Goal: Transaction & Acquisition: Purchase product/service

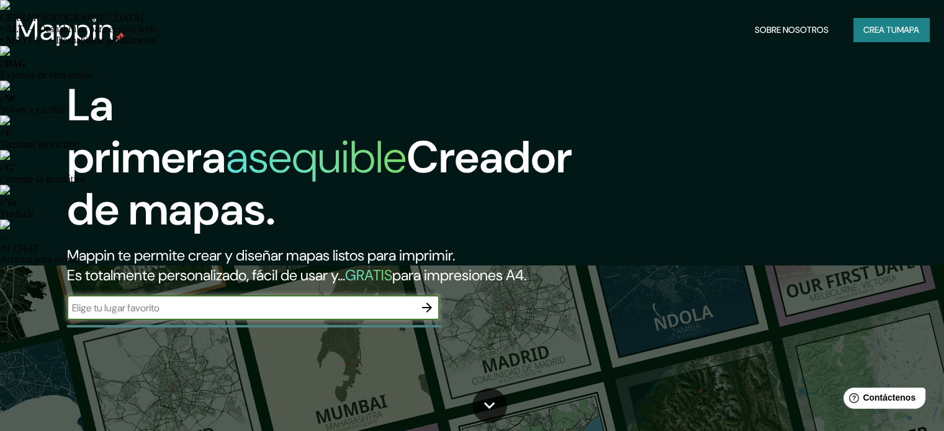
click at [202, 315] on input "text" at bounding box center [241, 308] width 348 height 14
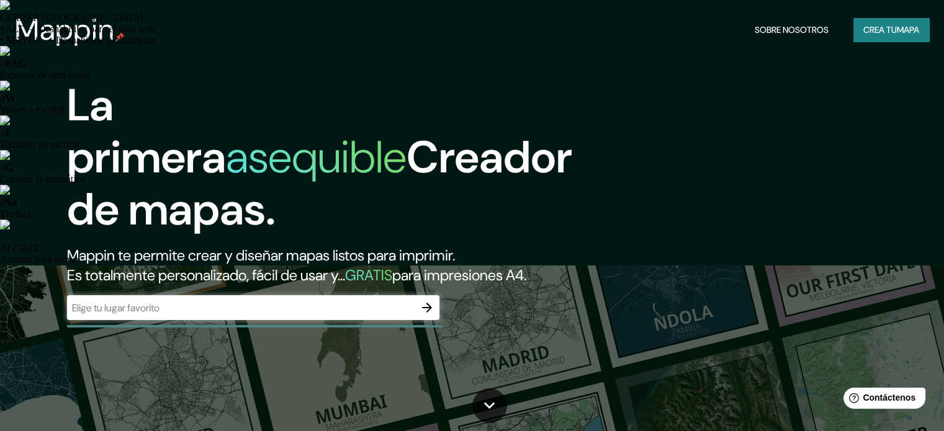
click at [198, 315] on input "text" at bounding box center [241, 308] width 348 height 14
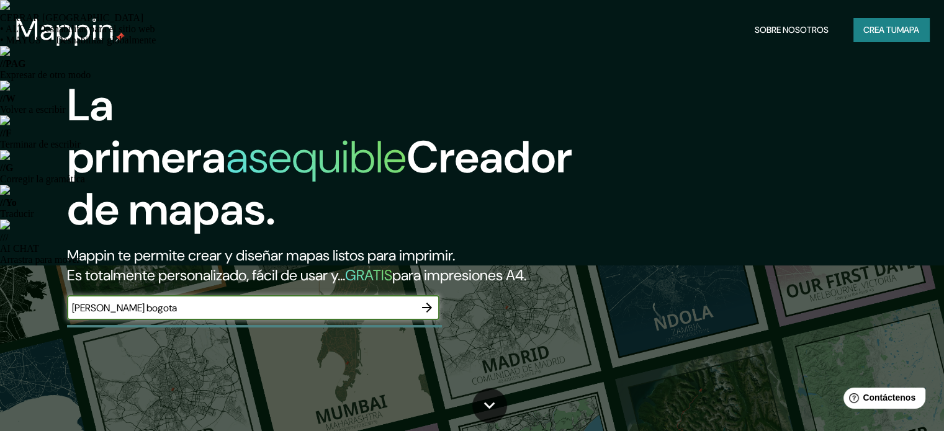
type input "Kennedy bogota"
click at [891, 27] on font "Crea tu" at bounding box center [880, 29] width 34 height 11
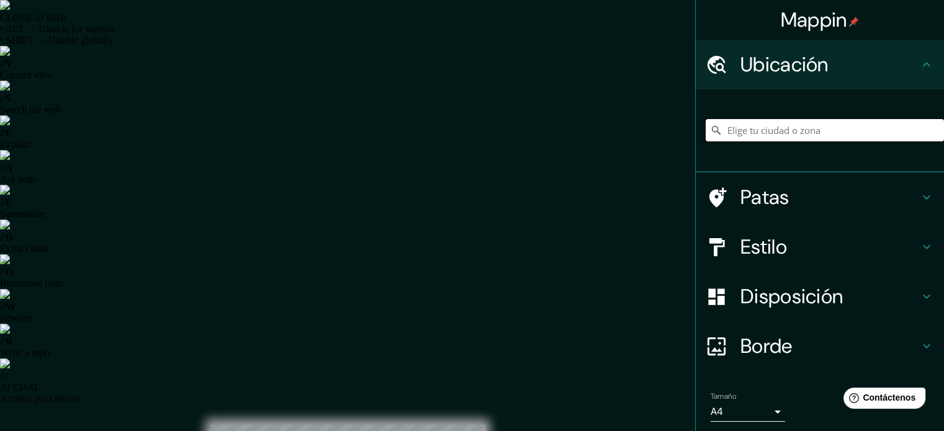
click at [785, 132] on input "Elige tu ciudad o zona" at bounding box center [825, 130] width 238 height 22
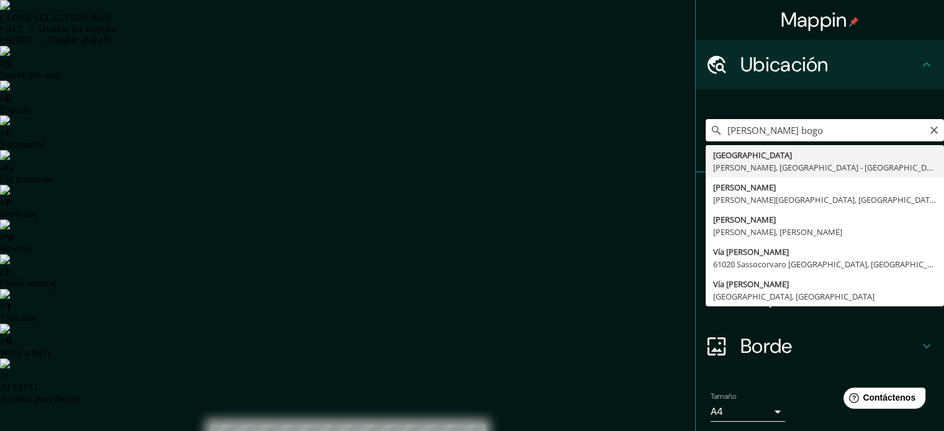
drag, startPoint x: 801, startPoint y: 132, endPoint x: 621, endPoint y: 136, distance: 180.0
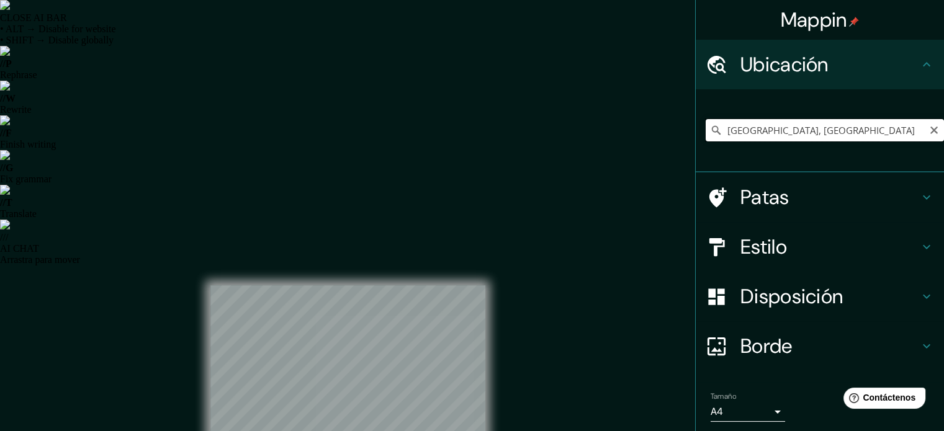
click at [804, 131] on input "Bogotá, Colombia" at bounding box center [825, 130] width 238 height 22
click at [811, 131] on input "Bogotá, Colombia" at bounding box center [825, 130] width 238 height 22
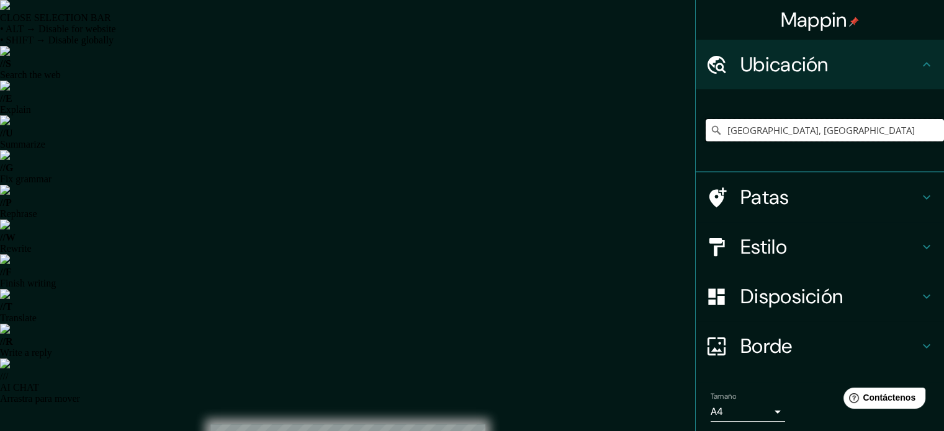
drag, startPoint x: 694, startPoint y: 125, endPoint x: 644, endPoint y: 123, distance: 49.7
click at [886, 200] on h4 "Patas" at bounding box center [829, 197] width 179 height 25
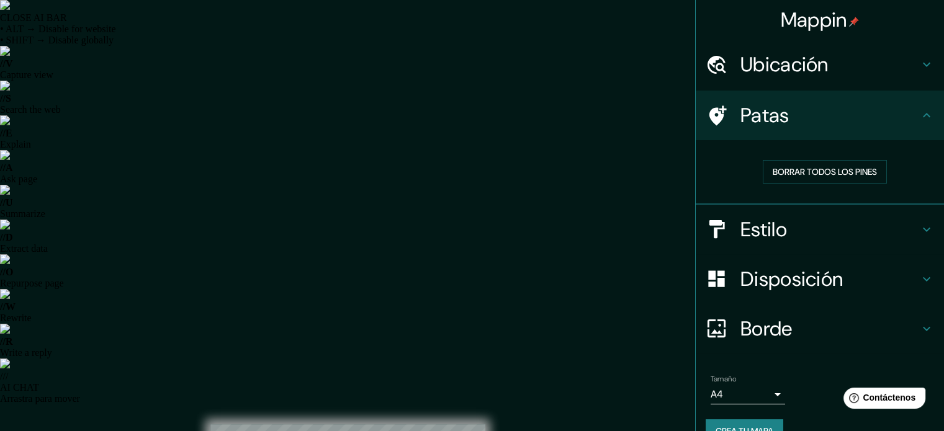
type input "kennedy Bo"
click at [824, 168] on font "Borrar todos los pines" at bounding box center [825, 171] width 104 height 11
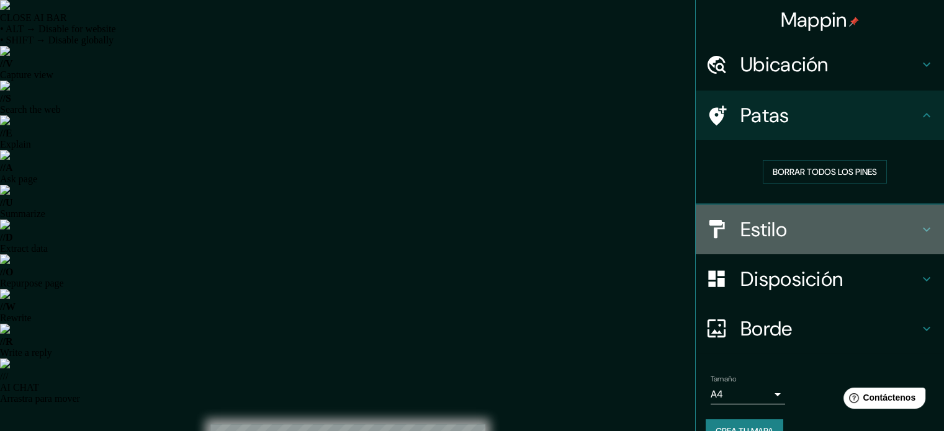
click at [821, 219] on h4 "Estilo" at bounding box center [829, 229] width 179 height 25
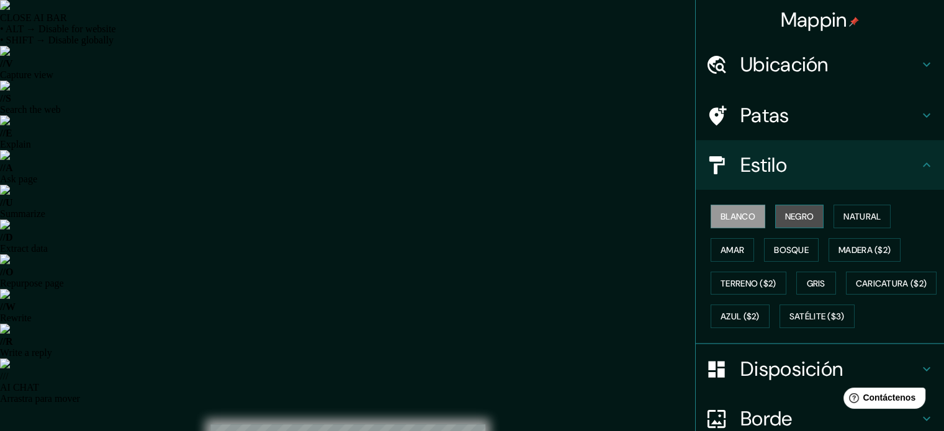
click at [785, 220] on font "Negro" at bounding box center [799, 216] width 29 height 11
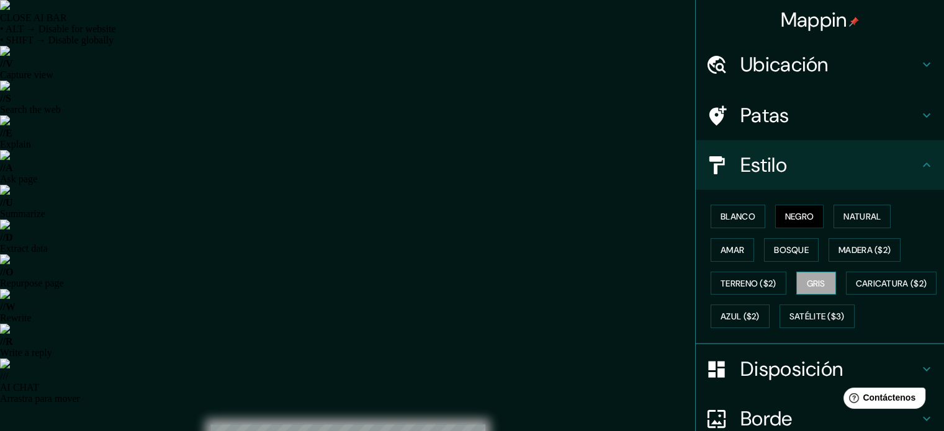
click at [812, 282] on font "Gris" at bounding box center [816, 283] width 19 height 11
click at [723, 212] on font "Blanco" at bounding box center [738, 216] width 35 height 11
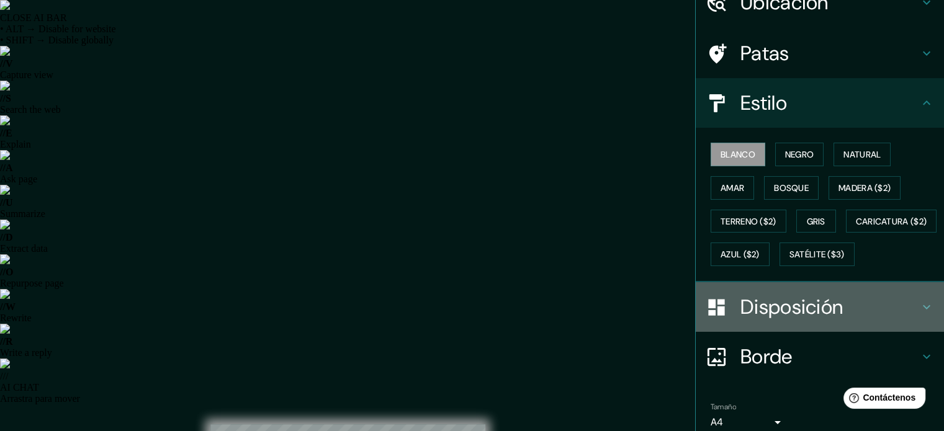
click at [812, 320] on font "Disposición" at bounding box center [791, 307] width 102 height 26
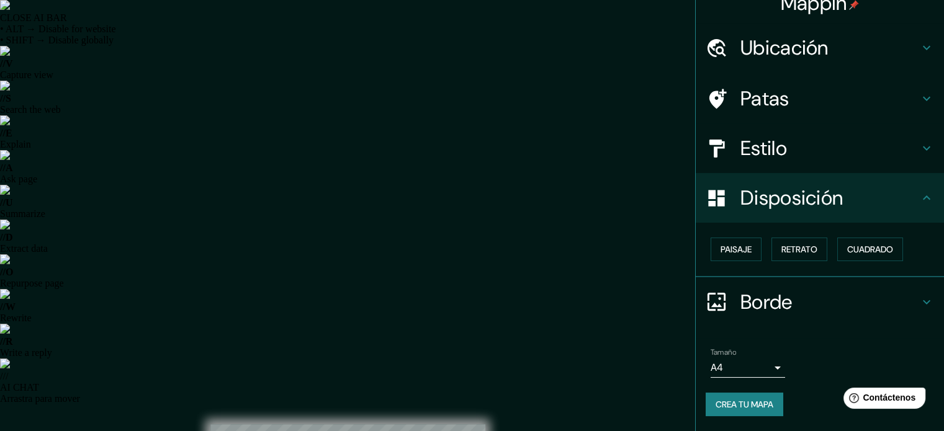
scroll to position [15, 0]
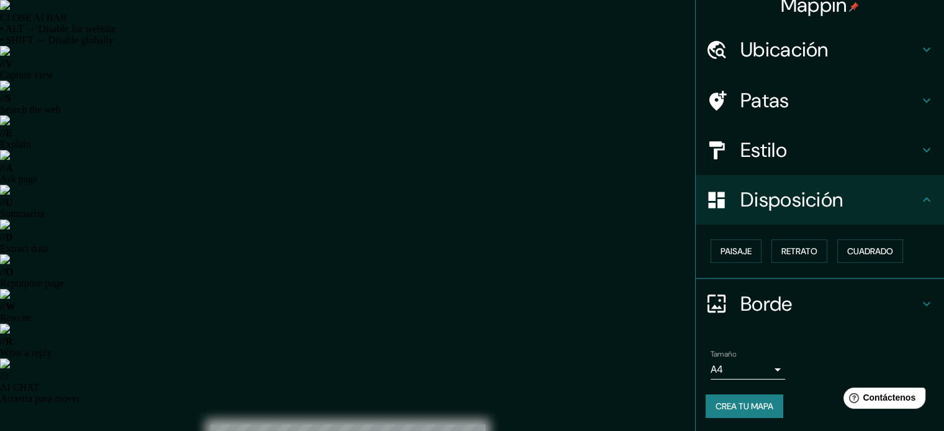
click at [817, 201] on font "Disposición" at bounding box center [791, 200] width 102 height 26
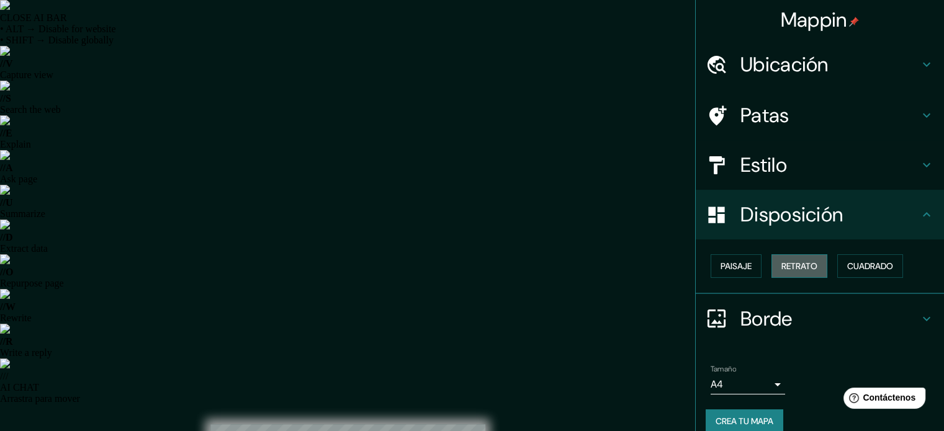
click at [794, 265] on font "Retrato" at bounding box center [799, 266] width 36 height 11
click at [721, 264] on font "Paisaje" at bounding box center [736, 266] width 31 height 11
click at [799, 264] on font "Retrato" at bounding box center [799, 266] width 36 height 11
click at [879, 263] on font "Cuadrado" at bounding box center [870, 266] width 46 height 11
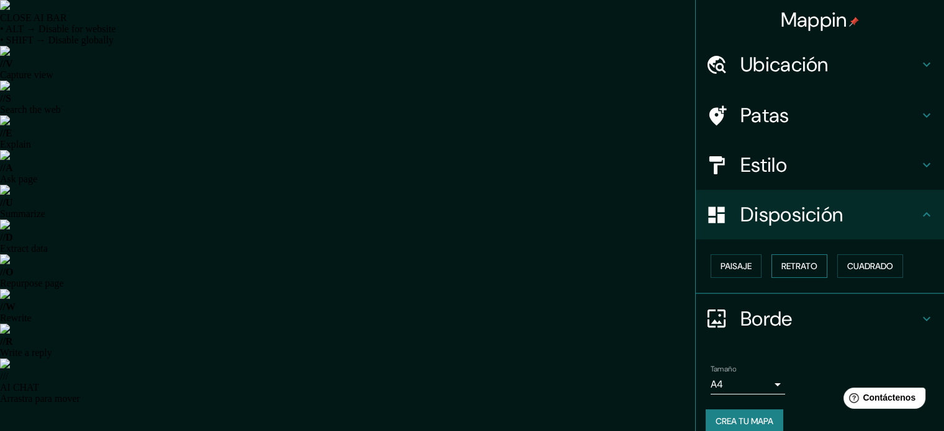
click at [812, 261] on button "Retrato" at bounding box center [799, 266] width 56 height 24
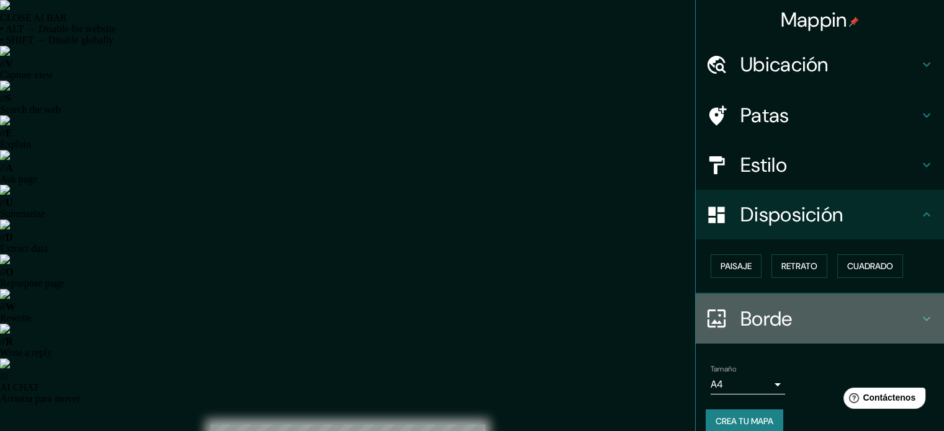
click at [775, 308] on font "Borde" at bounding box center [766, 319] width 52 height 26
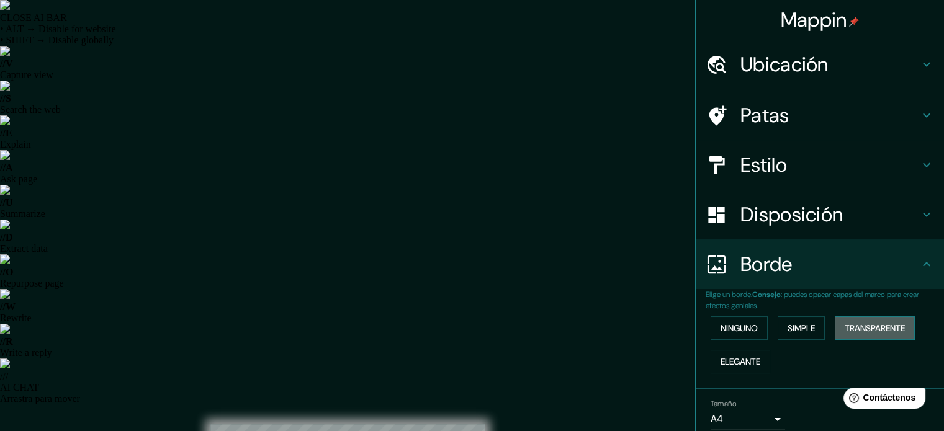
click at [884, 328] on font "Transparente" at bounding box center [875, 328] width 60 height 11
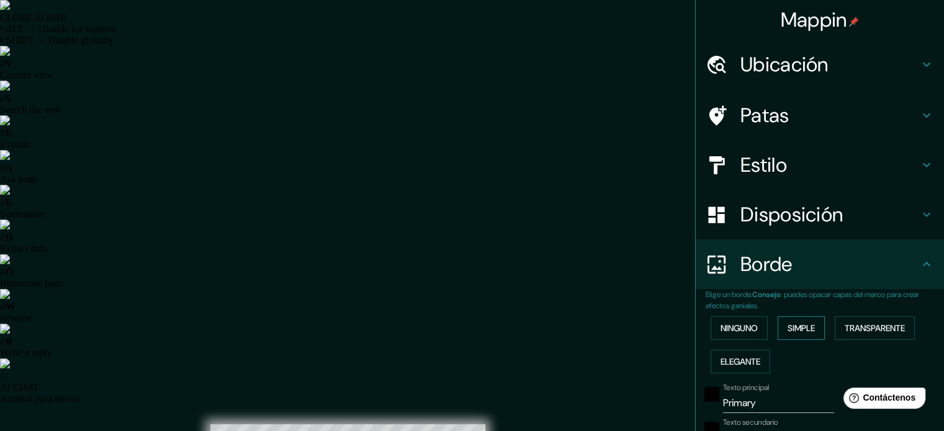
click at [791, 318] on button "Simple" at bounding box center [801, 329] width 47 height 24
click at [741, 321] on font "Ninguno" at bounding box center [739, 328] width 37 height 16
click at [749, 359] on font "Elegante" at bounding box center [741, 361] width 40 height 11
click at [749, 330] on font "Ninguno" at bounding box center [739, 328] width 37 height 11
click at [787, 210] on font "Disposición" at bounding box center [791, 215] width 102 height 26
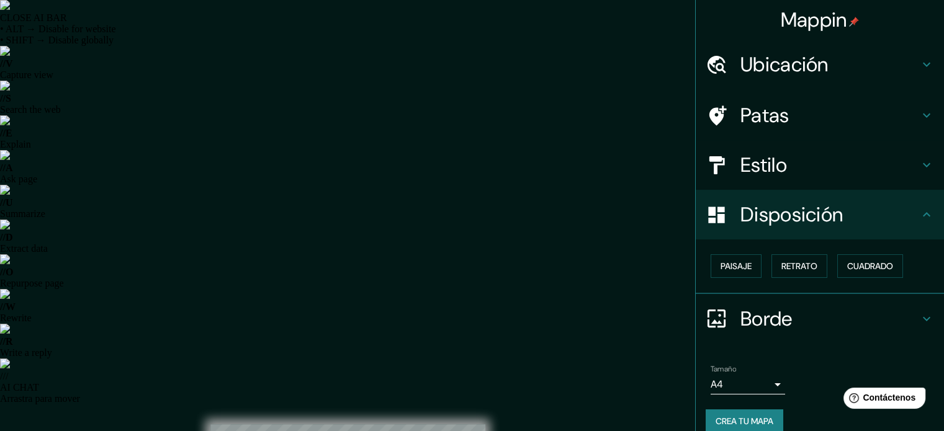
click at [794, 68] on font "Ubicación" at bounding box center [784, 65] width 88 height 26
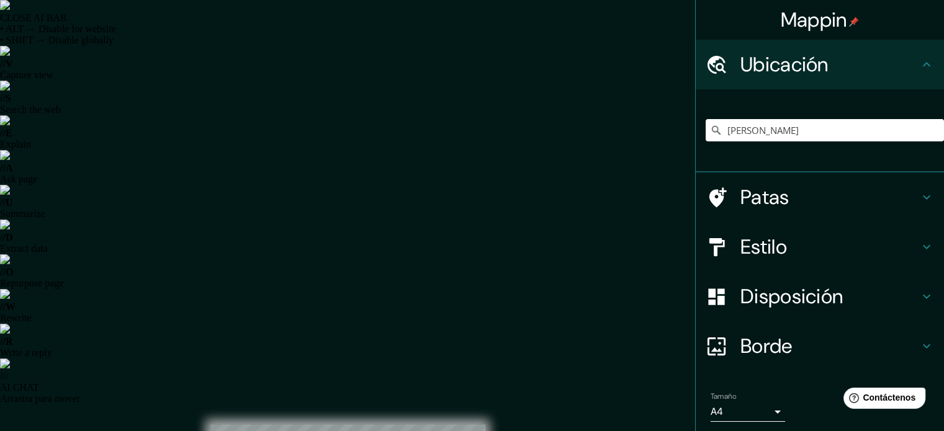
click at [804, 240] on h4 "Estilo" at bounding box center [829, 247] width 179 height 25
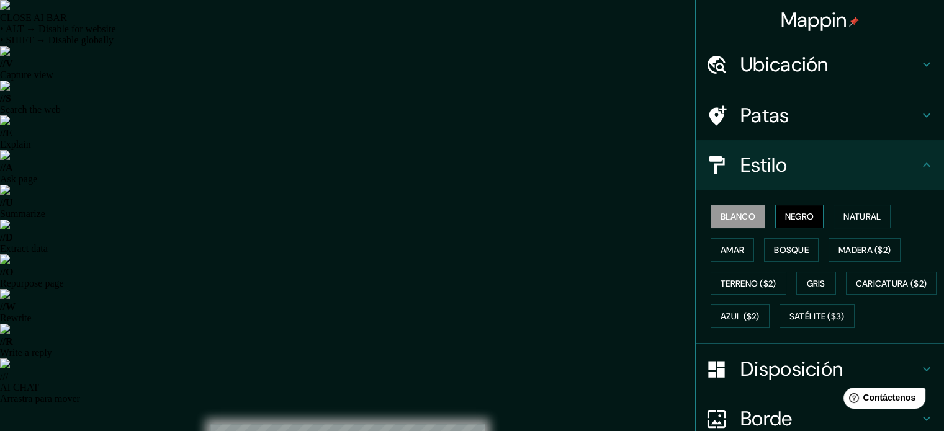
click at [785, 213] on font "Negro" at bounding box center [799, 216] width 29 height 11
click at [852, 211] on font "Natural" at bounding box center [861, 216] width 37 height 11
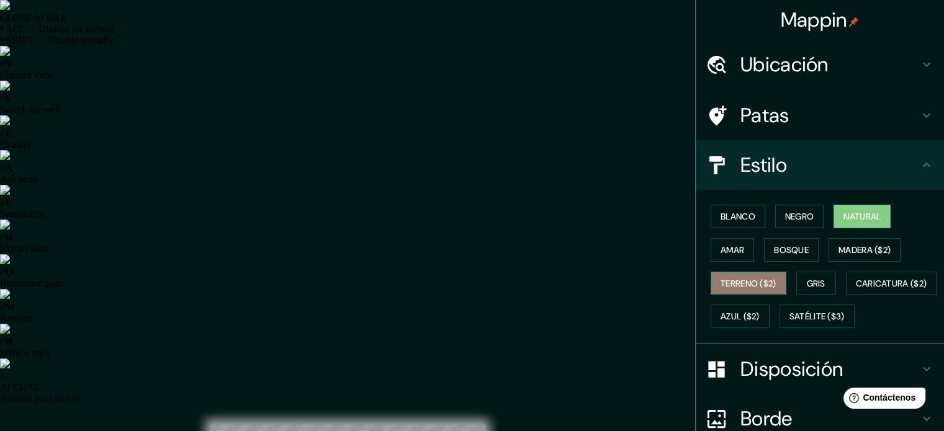
click at [724, 283] on font "Terreno ($2)" at bounding box center [749, 283] width 56 height 11
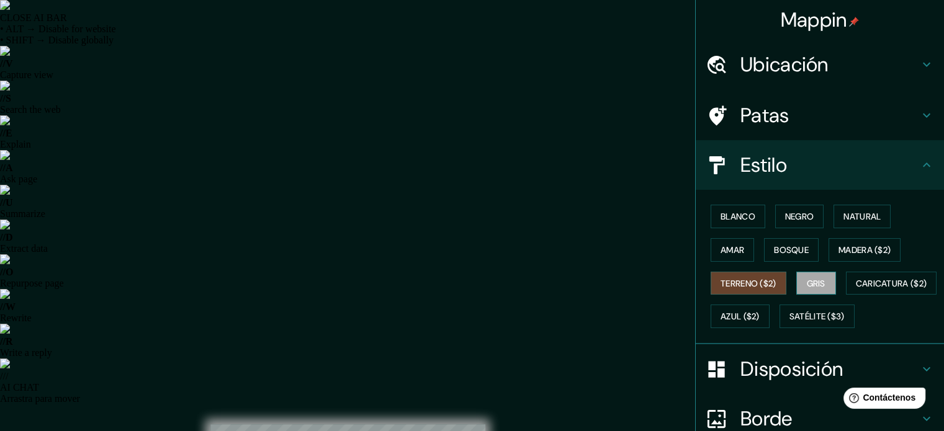
click at [797, 277] on button "Gris" at bounding box center [816, 284] width 40 height 24
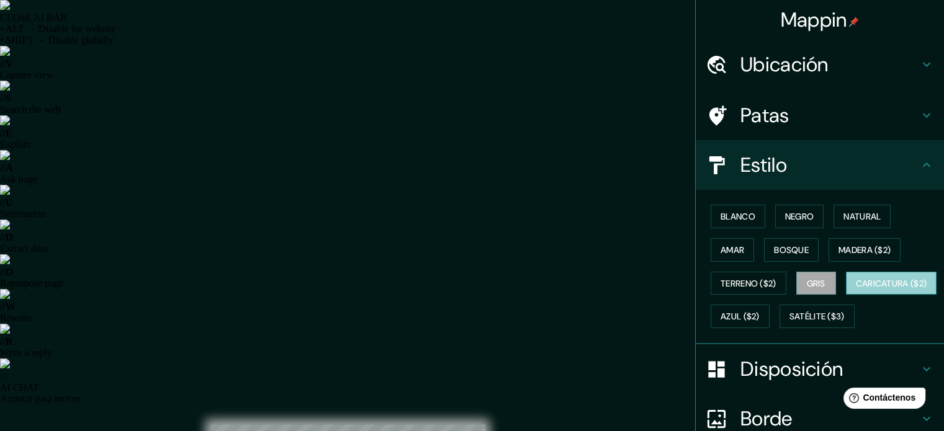
click at [856, 289] on font "Caricatura ($2)" at bounding box center [891, 283] width 71 height 11
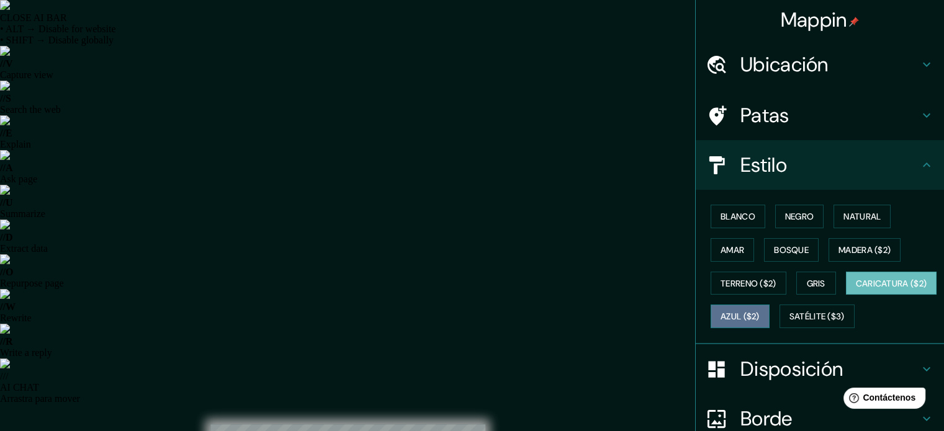
click at [760, 320] on font "Azul ($2)" at bounding box center [740, 317] width 39 height 11
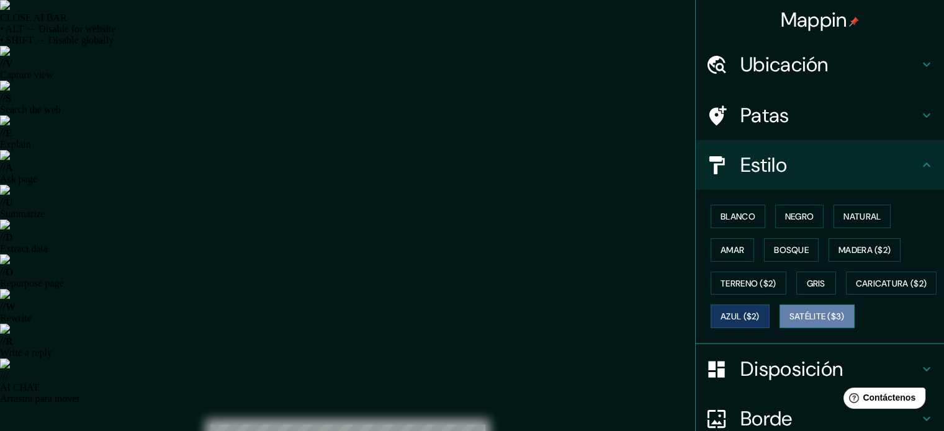
click at [789, 323] on font "Satélite ($3)" at bounding box center [816, 317] width 55 height 11
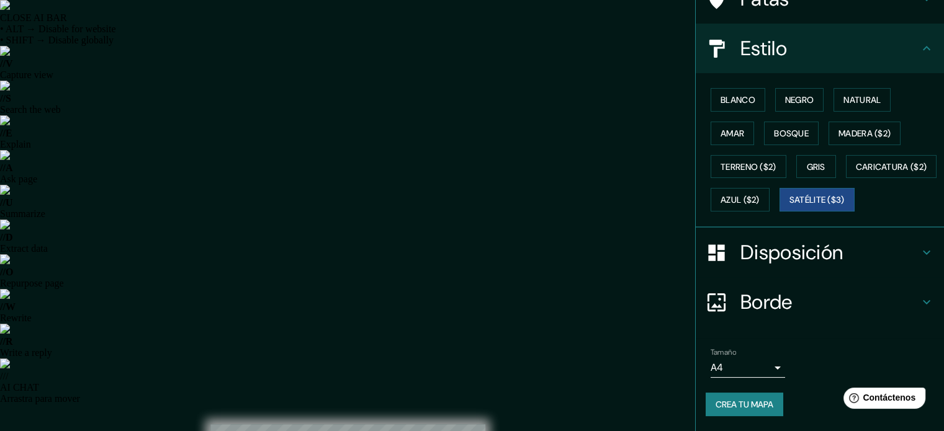
click at [736, 408] on font "Crea tu mapa" at bounding box center [745, 404] width 58 height 11
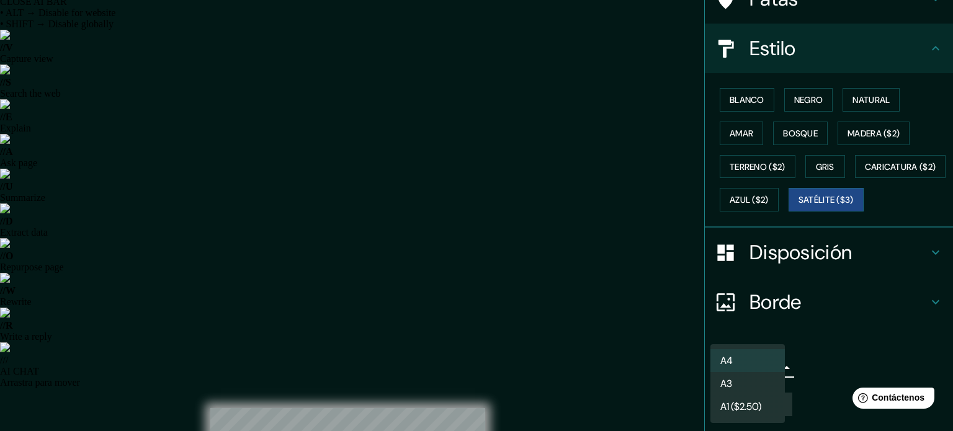
click at [795, 362] on div at bounding box center [476, 215] width 953 height 431
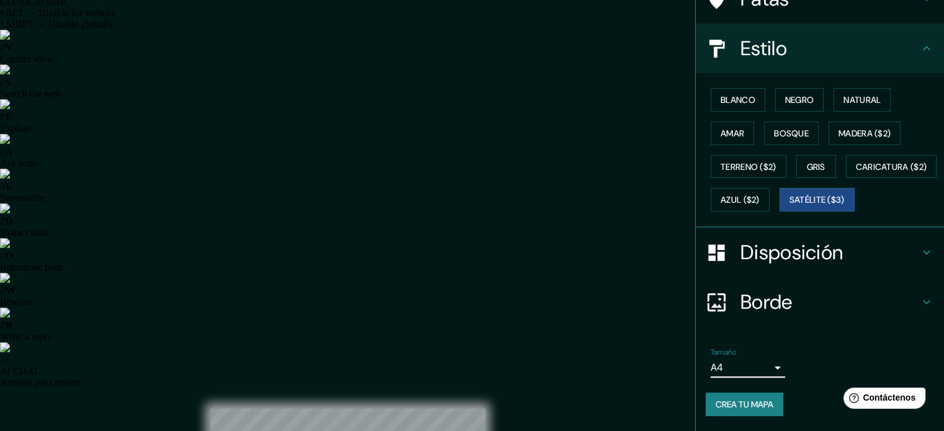
click at [757, 390] on div "Tamaño A4 single Crea tu mapa" at bounding box center [820, 384] width 228 height 83
click at [752, 409] on font "Crea tu mapa" at bounding box center [745, 404] width 58 height 11
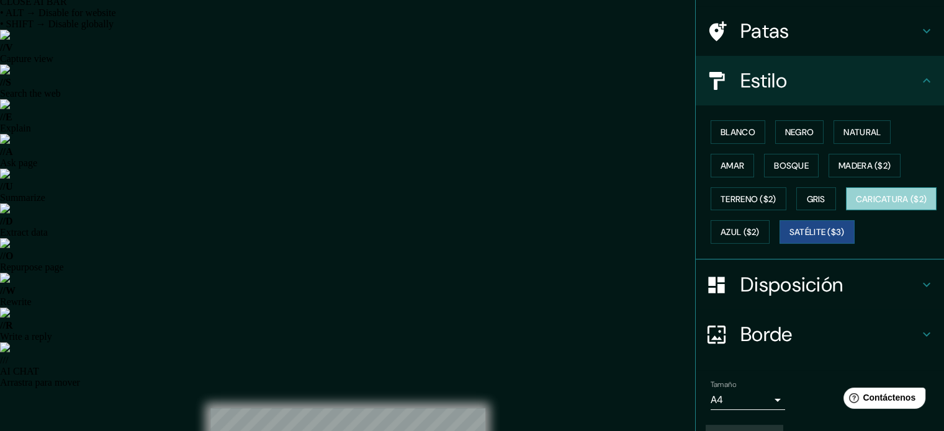
click at [846, 211] on button "Caricatura ($2)" at bounding box center [891, 199] width 91 height 24
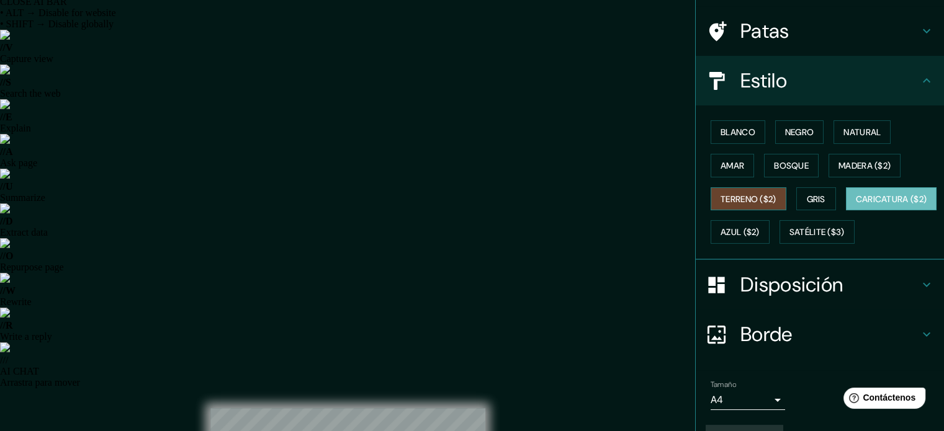
click at [744, 202] on font "Terreno ($2)" at bounding box center [749, 199] width 56 height 11
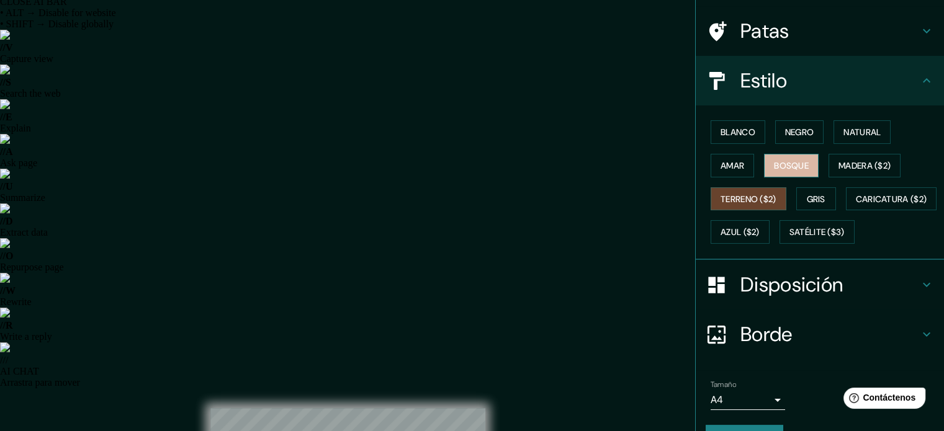
click at [798, 171] on font "Bosque" at bounding box center [791, 166] width 35 height 16
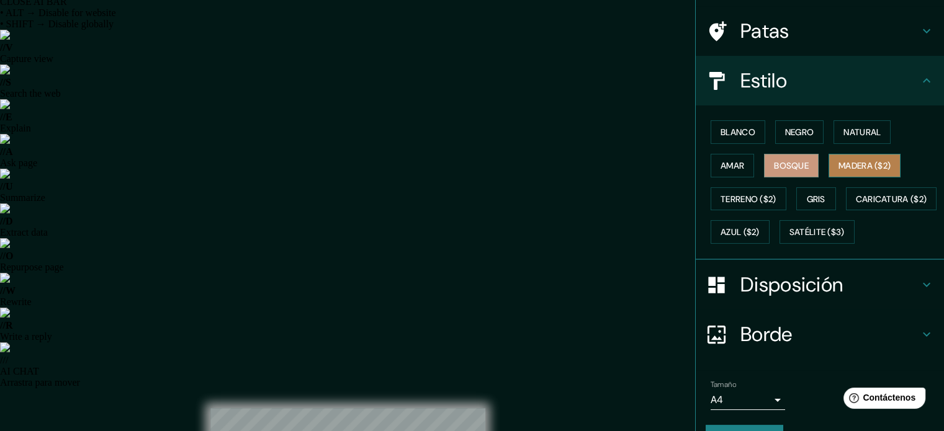
click at [840, 169] on font "Madera ($2)" at bounding box center [865, 165] width 52 height 11
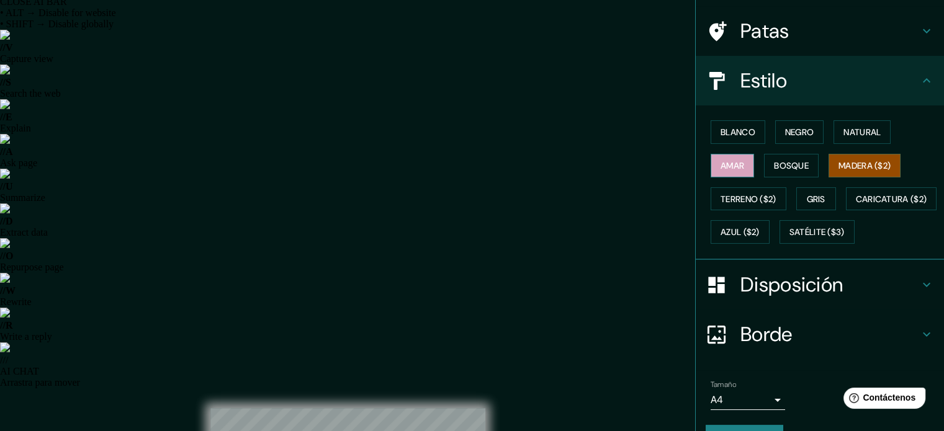
click at [725, 168] on font "Amar" at bounding box center [733, 165] width 24 height 11
click at [772, 174] on button "Bosque" at bounding box center [791, 166] width 55 height 24
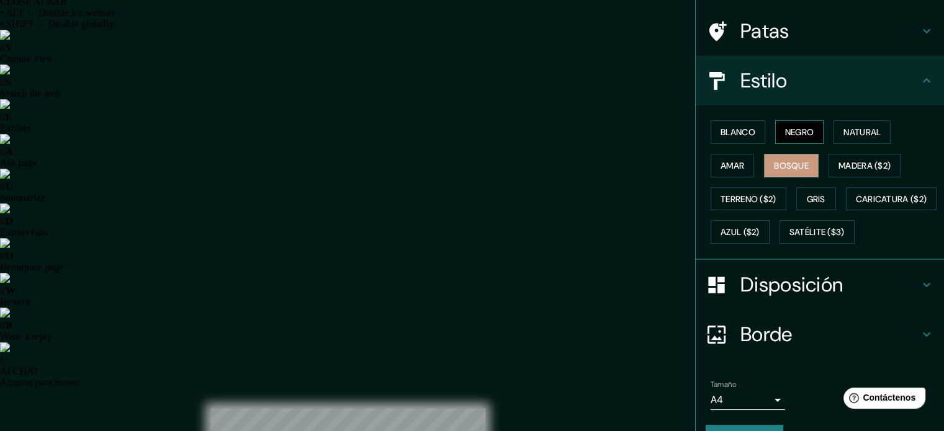
click at [802, 125] on font "Negro" at bounding box center [799, 132] width 29 height 16
click at [837, 133] on button "Natural" at bounding box center [862, 132] width 57 height 24
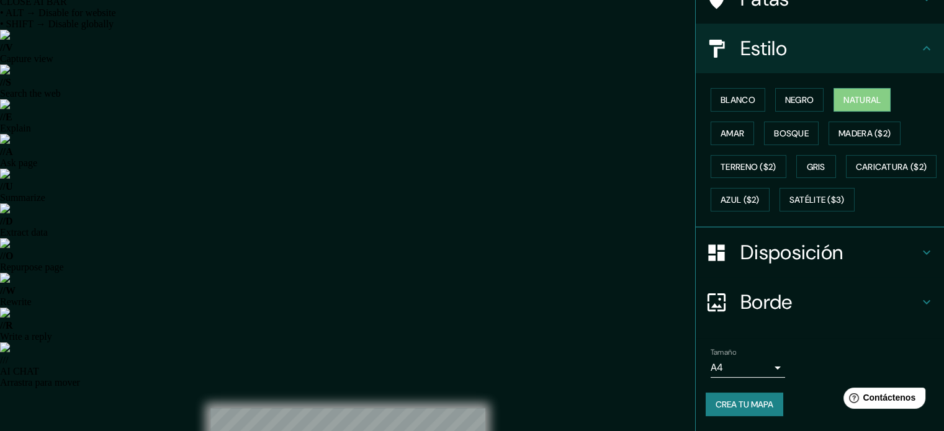
click at [767, 413] on button "Crea tu mapa" at bounding box center [745, 405] width 78 height 24
drag, startPoint x: 724, startPoint y: 402, endPoint x: 734, endPoint y: 395, distance: 12.6
click at [724, 402] on div "Crea tu mapa" at bounding box center [820, 405] width 228 height 24
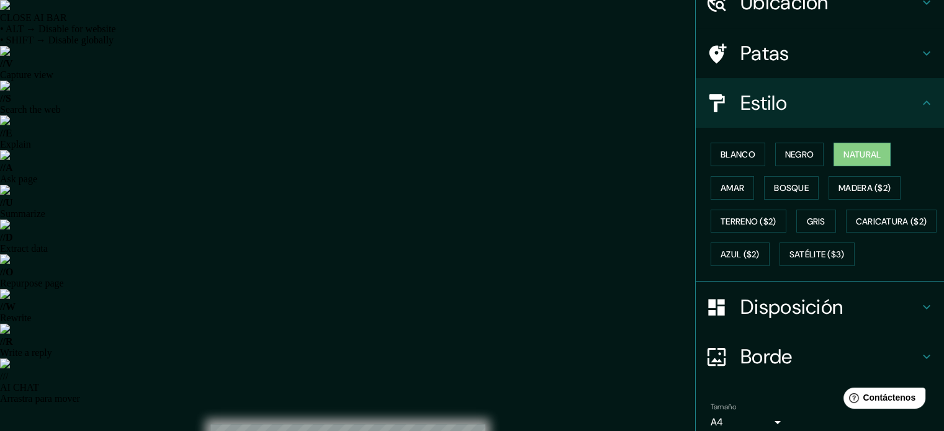
scroll to position [0, 0]
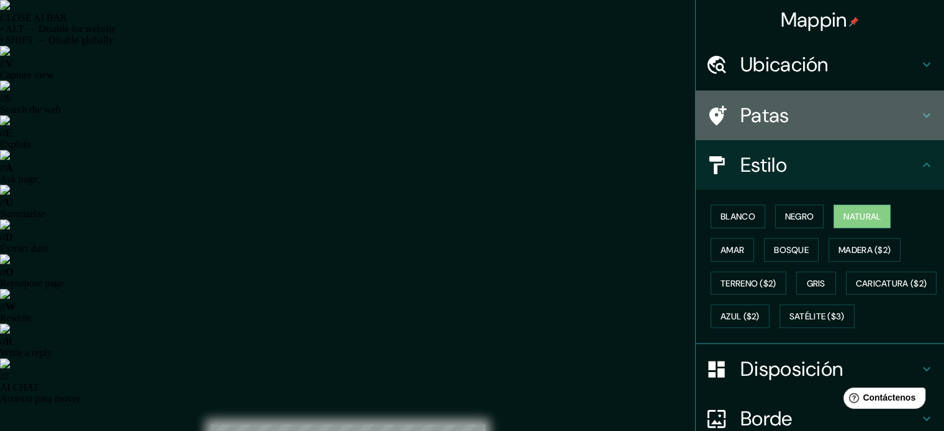
click at [790, 123] on h4 "Patas" at bounding box center [829, 115] width 179 height 25
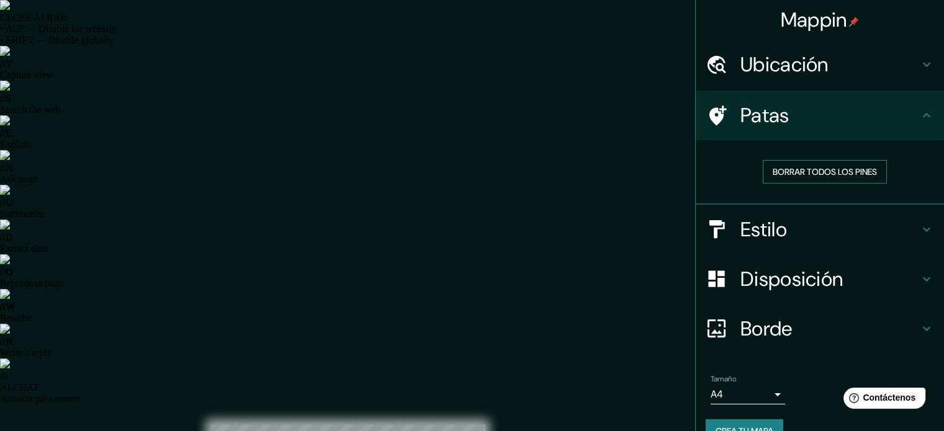
click at [816, 173] on font "Borrar todos los pines" at bounding box center [825, 171] width 104 height 11
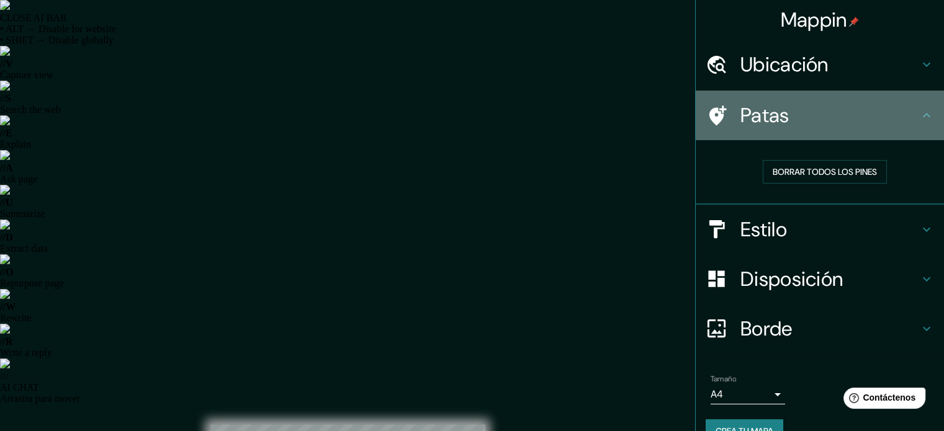
click at [794, 115] on h4 "Patas" at bounding box center [829, 115] width 179 height 25
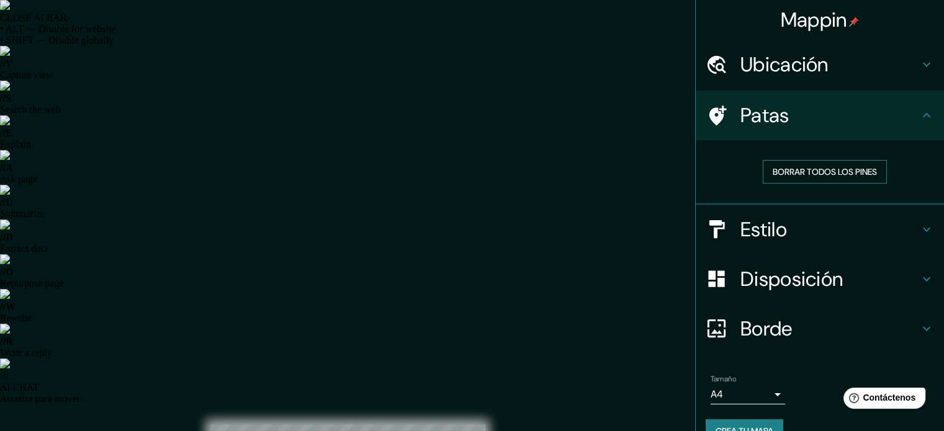
click at [786, 173] on font "Borrar todos los pines" at bounding box center [825, 171] width 104 height 11
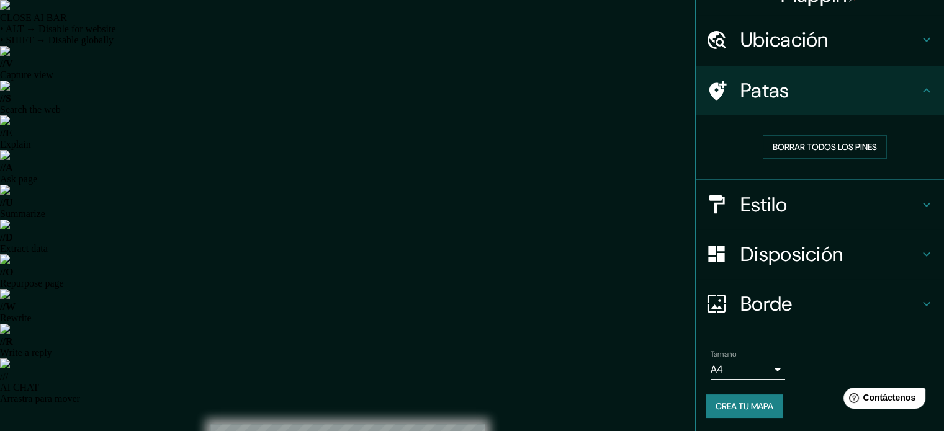
click at [742, 410] on font "Crea tu mapa" at bounding box center [745, 406] width 58 height 11
